Goal: Task Accomplishment & Management: Use online tool/utility

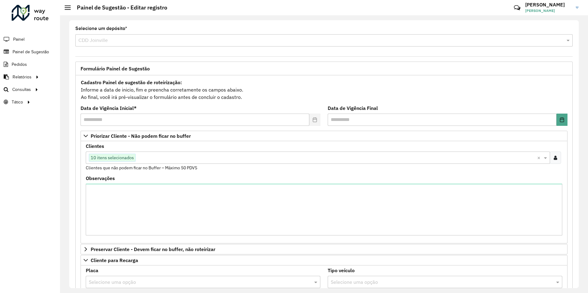
scroll to position [206, 0]
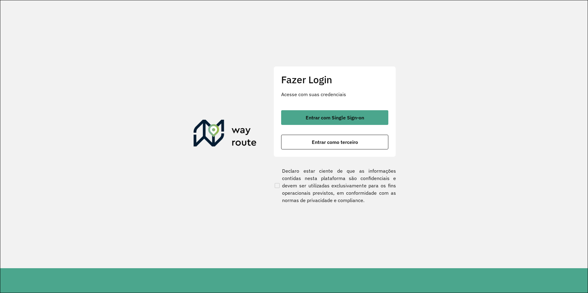
click at [327, 153] on div "Fazer Login Acesse com suas credenciais Entrar com Single Sign-on Entrar como t…" at bounding box center [334, 111] width 122 height 91
click at [331, 146] on button "Entrar como terceiro" at bounding box center [334, 142] width 107 height 15
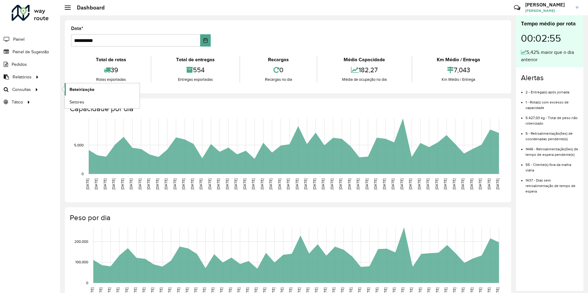
click at [77, 92] on span "Roteirização" at bounding box center [81, 89] width 25 height 6
click at [44, 54] on span "Painel de Sugestão" at bounding box center [32, 52] width 38 height 6
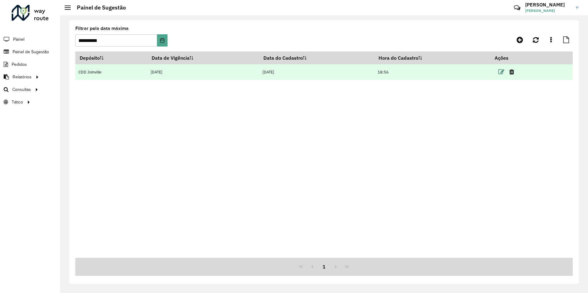
click at [504, 72] on icon at bounding box center [501, 72] width 6 height 6
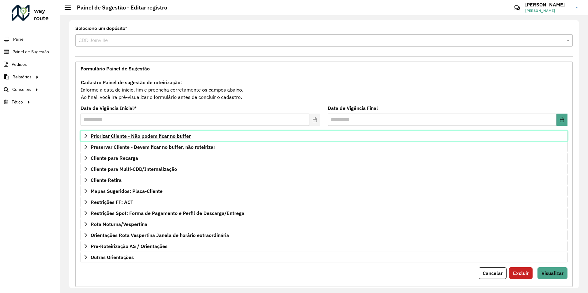
click at [122, 138] on span "Priorizar Cliente - Não podem ficar no buffer" at bounding box center [141, 135] width 100 height 5
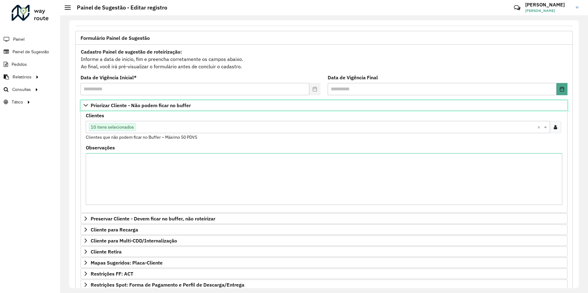
scroll to position [61, 0]
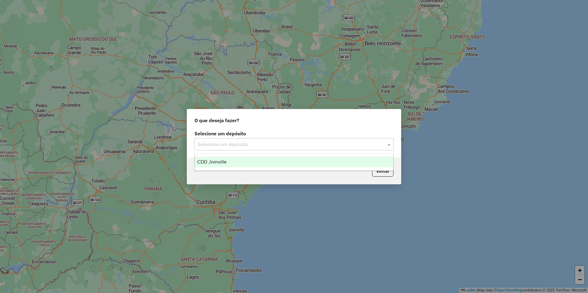
click at [289, 146] on input "text" at bounding box center [287, 144] width 181 height 7
drag, startPoint x: 270, startPoint y: 166, endPoint x: 275, endPoint y: 167, distance: 5.0
click at [269, 166] on div "CDD Joinville" at bounding box center [294, 162] width 198 height 10
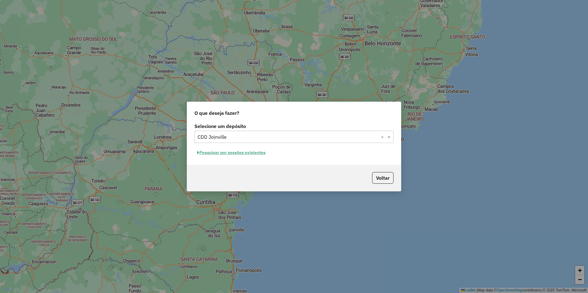
click at [253, 151] on button "Pesquisar por sessões existentes" at bounding box center [231, 152] width 74 height 9
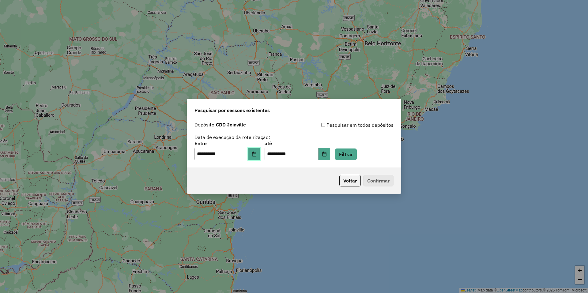
click at [256, 156] on icon "Choose Date" at bounding box center [254, 154] width 4 height 5
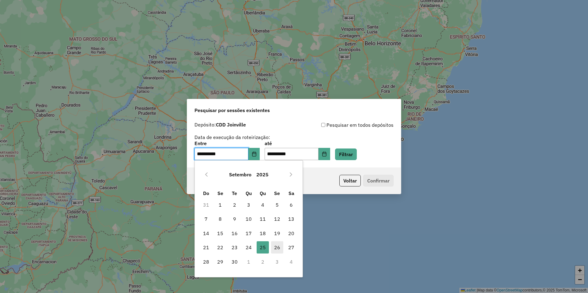
click at [282, 248] on span "26" at bounding box center [277, 247] width 12 height 12
type input "**********"
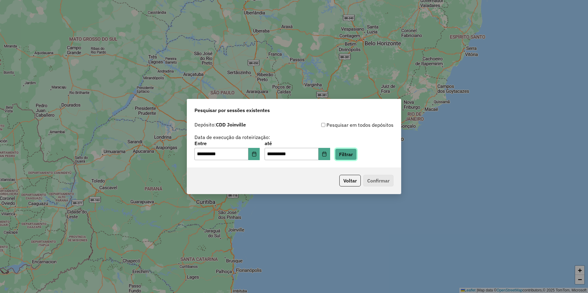
click at [354, 157] on button "Filtrar" at bounding box center [346, 154] width 22 height 12
